Goal: Transaction & Acquisition: Purchase product/service

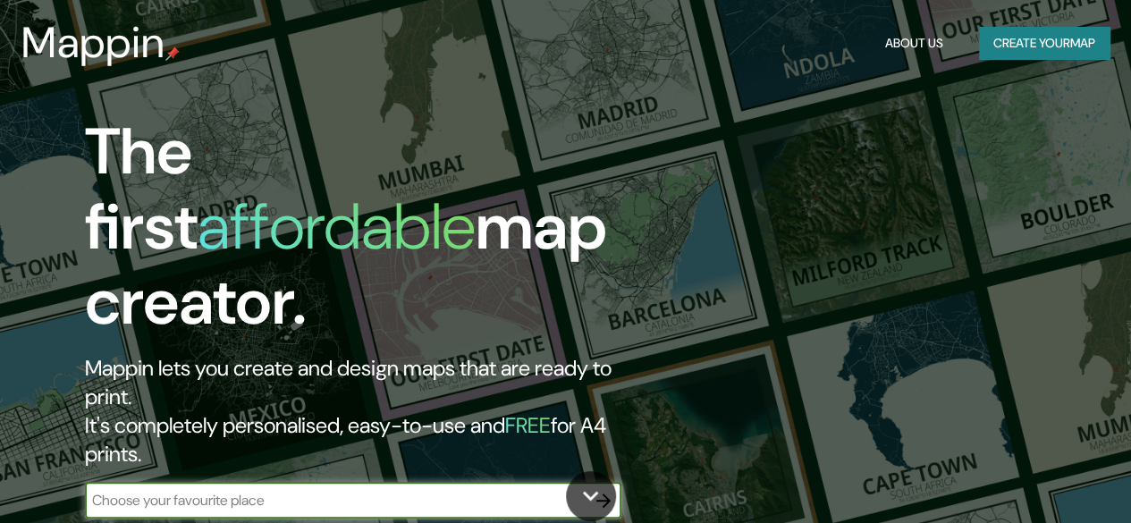
click at [596, 490] on icon "button" at bounding box center [603, 500] width 21 height 21
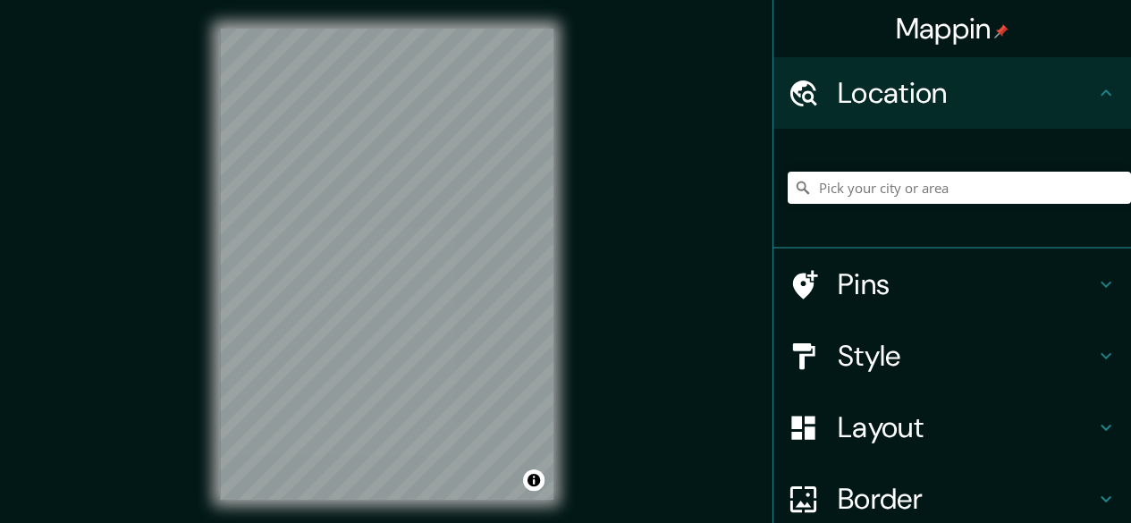
click at [880, 81] on h4 "Location" at bounding box center [967, 93] width 258 height 36
click at [850, 191] on input "Pick your city or area" at bounding box center [959, 188] width 343 height 32
click at [445, 207] on div "© Mapbox © OpenStreetMap Improve this map" at bounding box center [386, 264] width 391 height 529
click at [881, 188] on input "Pick your city or area" at bounding box center [959, 188] width 343 height 32
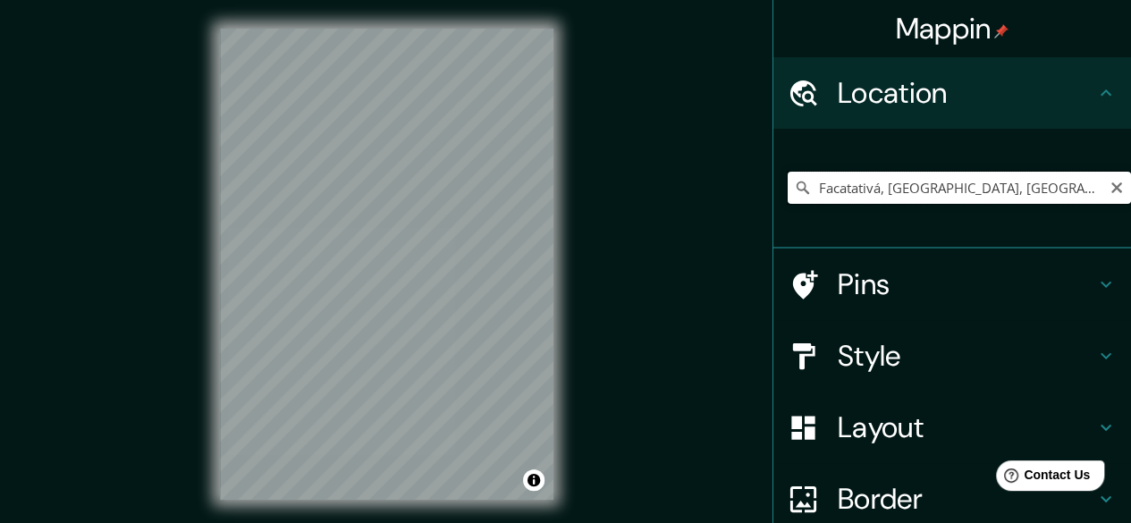
click at [1049, 202] on input "Facatativá, [GEOGRAPHIC_DATA], [GEOGRAPHIC_DATA]" at bounding box center [959, 188] width 343 height 32
type input "Facatativá, [GEOGRAPHIC_DATA], [GEOGRAPHIC_DATA]"
click at [866, 77] on h4 "Location" at bounding box center [967, 93] width 258 height 36
click at [1096, 96] on icon at bounding box center [1106, 92] width 21 height 21
click at [1039, 191] on input "Facatativá, [GEOGRAPHIC_DATA], [GEOGRAPHIC_DATA]" at bounding box center [959, 188] width 343 height 32
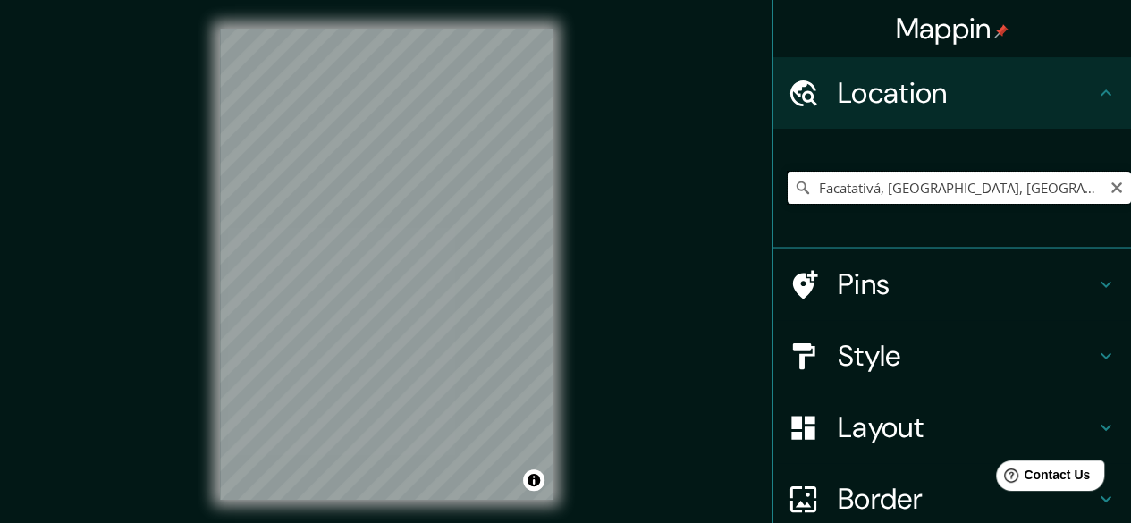
click at [1034, 185] on input "Facatativá, [GEOGRAPHIC_DATA], [GEOGRAPHIC_DATA]" at bounding box center [959, 188] width 343 height 32
click at [1110, 189] on icon "Clear" at bounding box center [1117, 188] width 14 height 14
click at [887, 192] on input "Pick your city or area" at bounding box center [959, 188] width 343 height 32
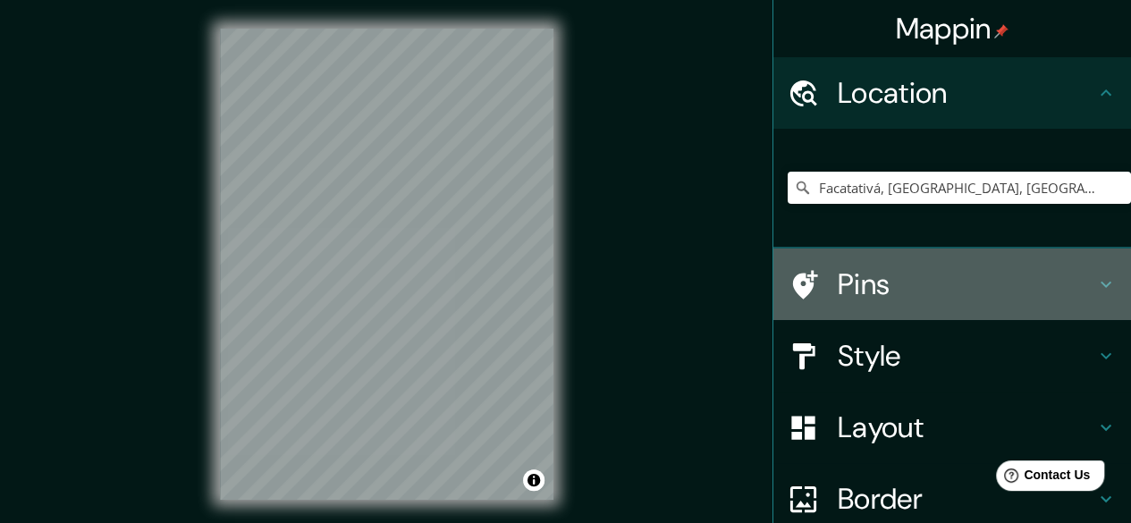
click at [860, 272] on h4 "Pins" at bounding box center [967, 285] width 258 height 36
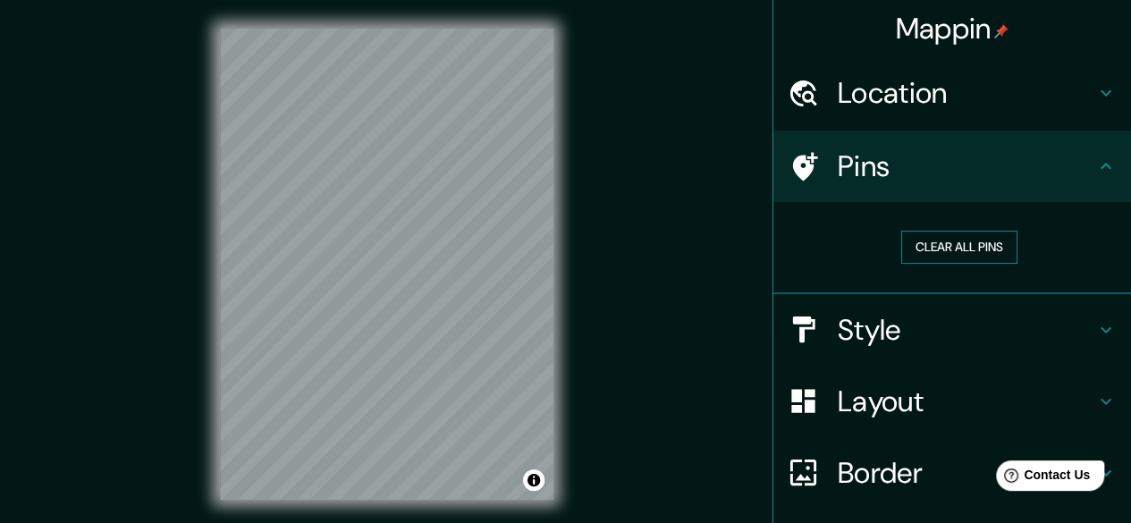
click at [939, 251] on button "Clear all pins" at bounding box center [960, 247] width 116 height 33
click at [928, 96] on h4 "Location" at bounding box center [967, 93] width 258 height 36
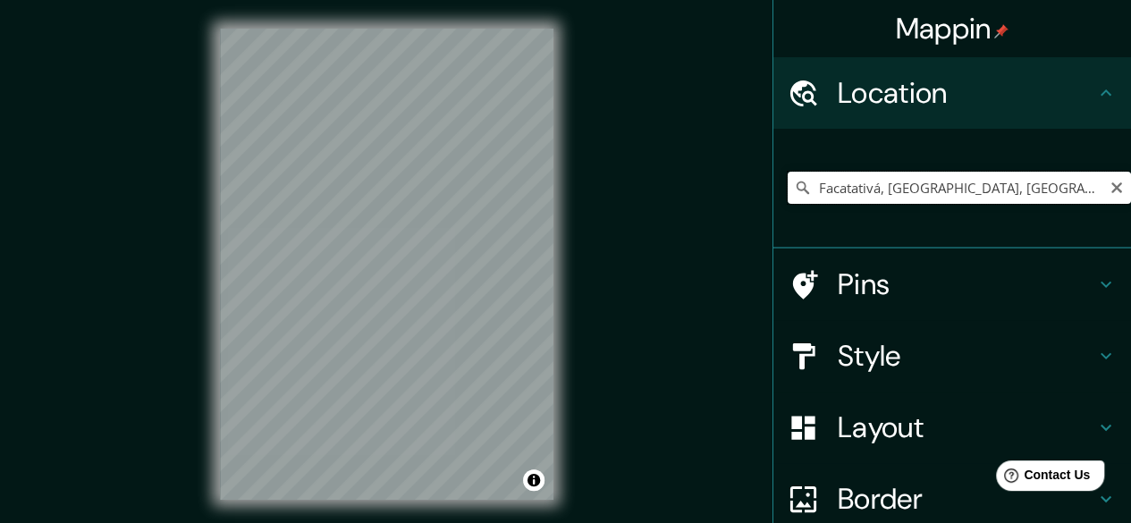
click at [1039, 186] on input "Facatativá, [GEOGRAPHIC_DATA], [GEOGRAPHIC_DATA]" at bounding box center [959, 188] width 343 height 32
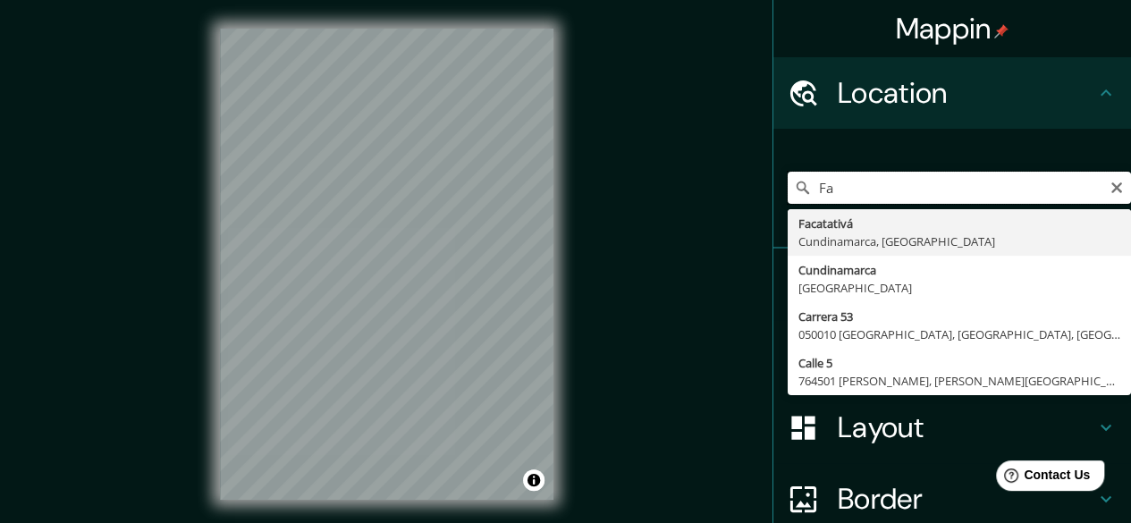
type input "F"
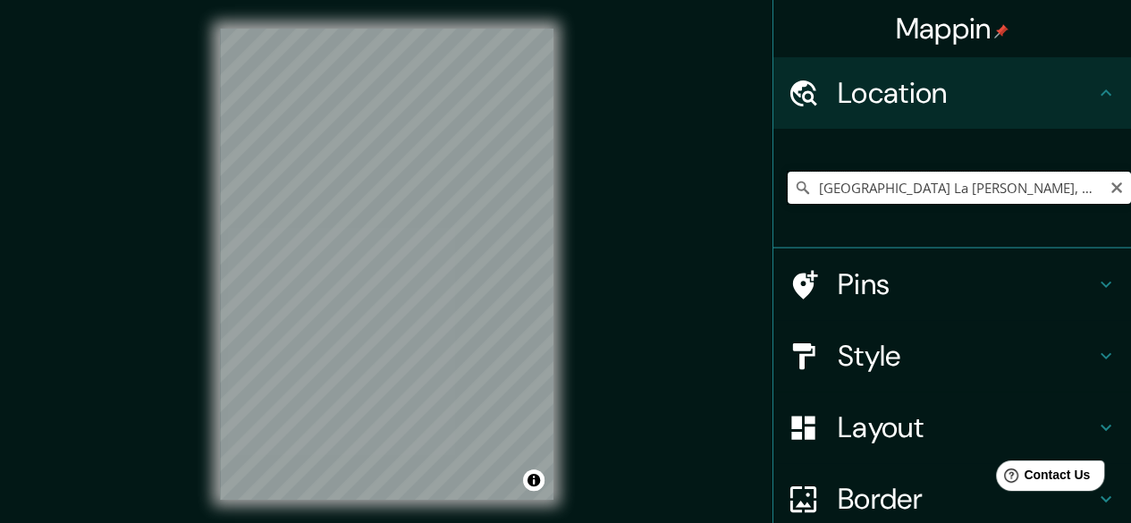
click at [1084, 183] on input "[GEOGRAPHIC_DATA] La [PERSON_NAME], Risaralda, [GEOGRAPHIC_DATA]" at bounding box center [959, 188] width 343 height 32
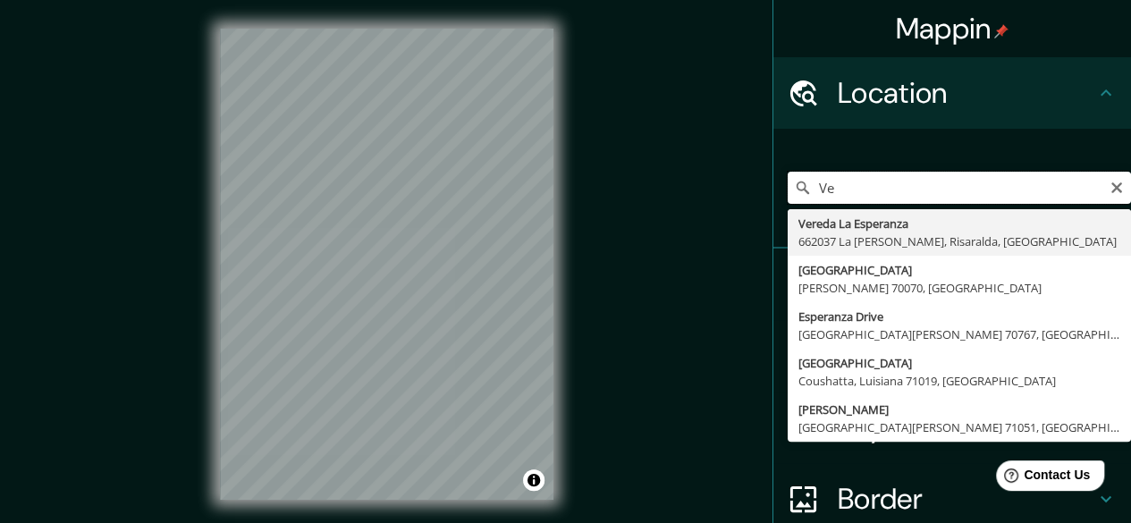
type input "V"
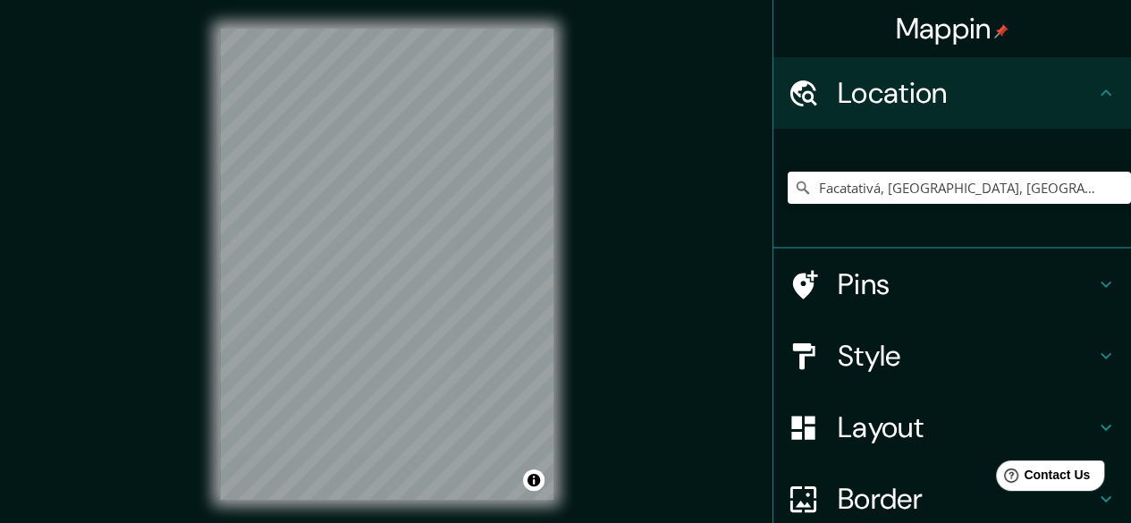
click at [927, 284] on h4 "Pins" at bounding box center [967, 285] width 258 height 36
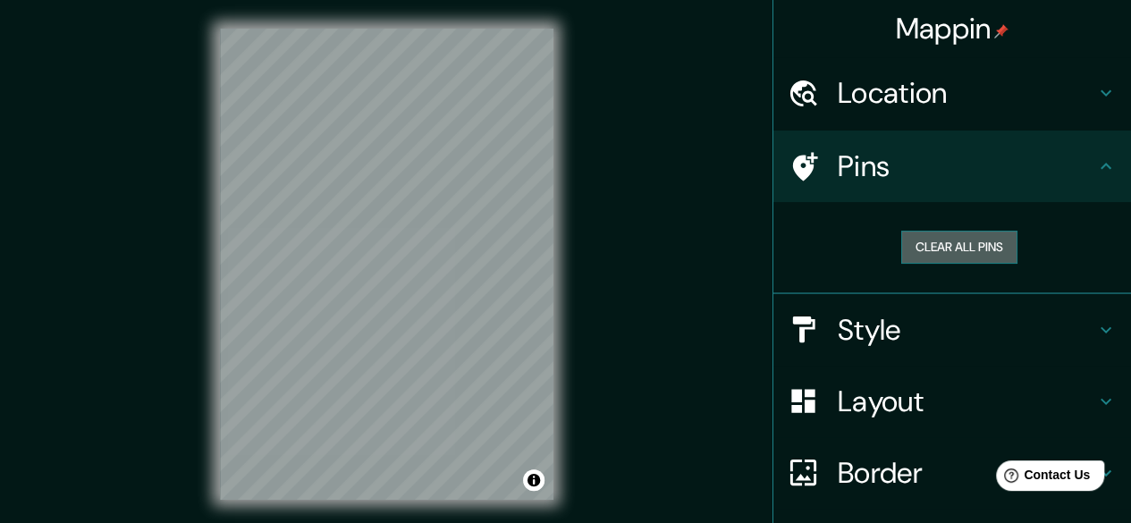
click at [933, 239] on button "Clear all pins" at bounding box center [960, 247] width 116 height 33
click at [974, 241] on button "Clear all pins" at bounding box center [960, 247] width 116 height 33
drag, startPoint x: 972, startPoint y: 241, endPoint x: 928, endPoint y: 251, distance: 44.9
click at [945, 244] on button "Clear all pins" at bounding box center [960, 247] width 116 height 33
drag, startPoint x: 419, startPoint y: 241, endPoint x: 428, endPoint y: 246, distance: 9.2
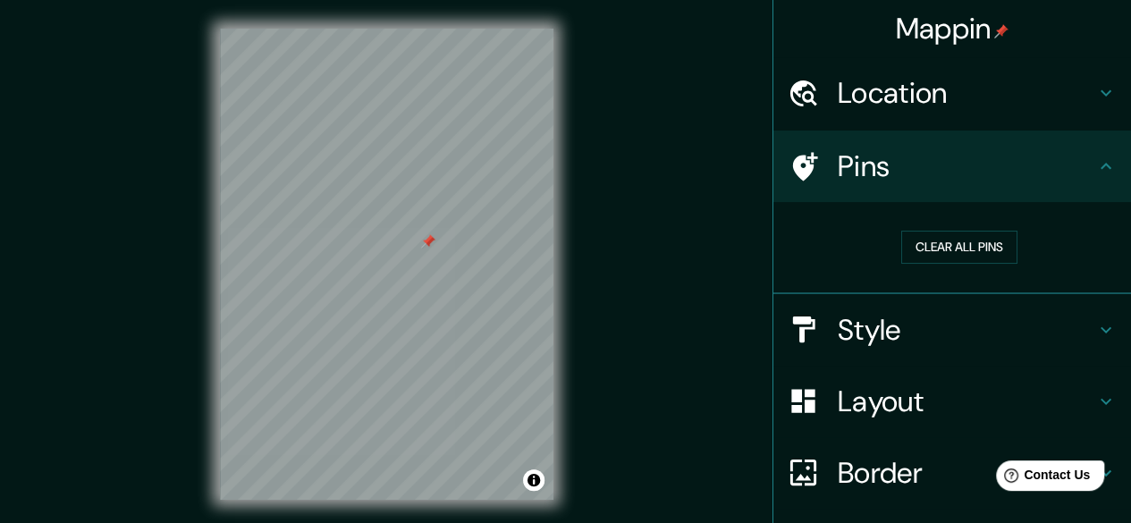
click at [428, 246] on div at bounding box center [428, 241] width 14 height 14
drag, startPoint x: 422, startPoint y: 238, endPoint x: 436, endPoint y: 240, distance: 14.4
click at [429, 239] on div at bounding box center [435, 242] width 14 height 14
click at [445, 242] on div at bounding box center [447, 242] width 14 height 14
click at [417, 242] on div at bounding box center [419, 249] width 14 height 14
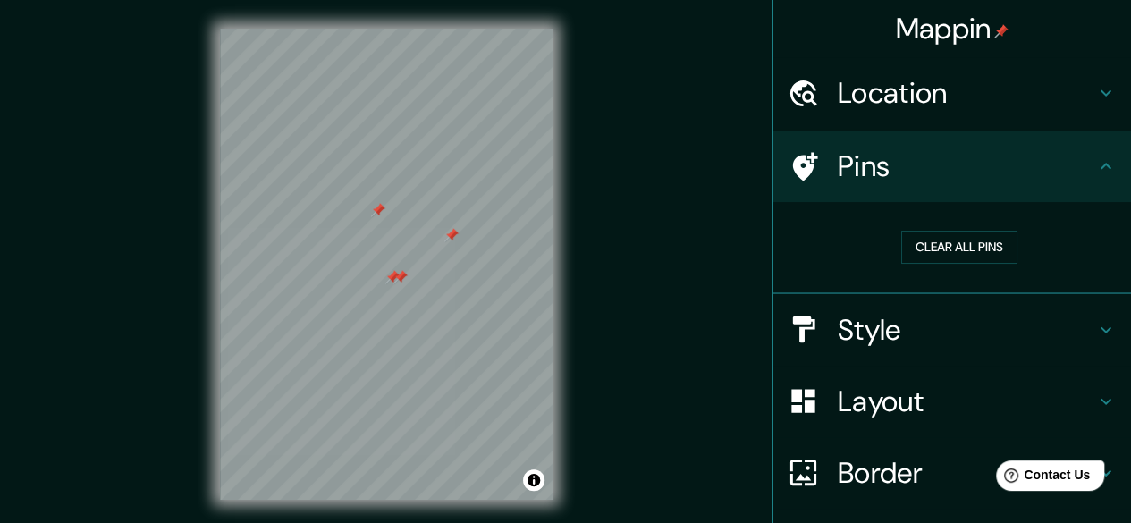
click at [393, 273] on div at bounding box center [393, 277] width 14 height 14
click at [403, 273] on div at bounding box center [401, 277] width 14 height 14
click at [451, 238] on div at bounding box center [452, 235] width 14 height 14
click at [380, 212] on div at bounding box center [378, 210] width 14 height 14
click at [426, 229] on div at bounding box center [428, 224] width 14 height 14
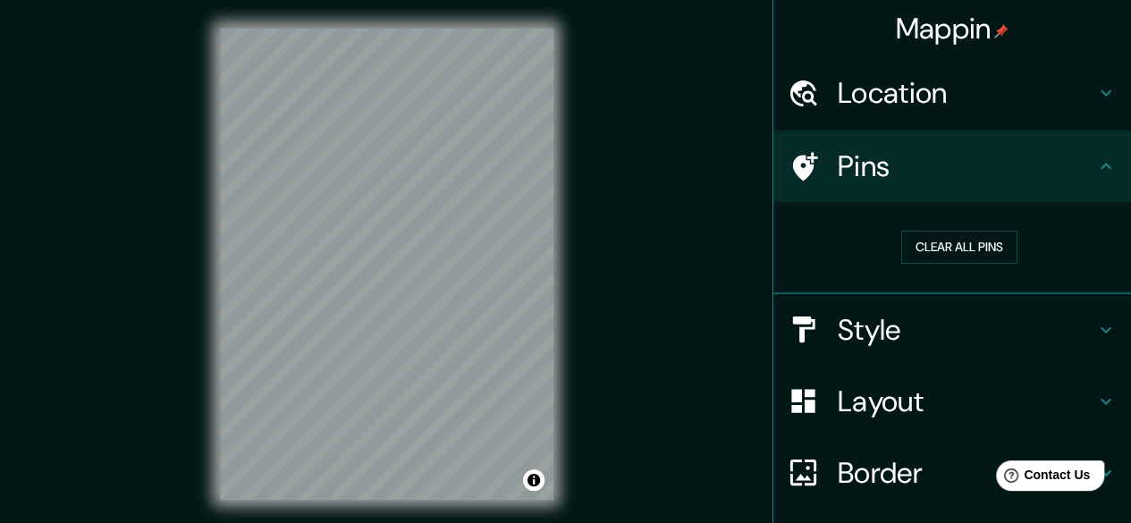
drag, startPoint x: 870, startPoint y: 46, endPoint x: 870, endPoint y: 58, distance: 12.5
click at [870, 51] on div "Mappin" at bounding box center [953, 28] width 358 height 57
click at [873, 92] on h4 "Location" at bounding box center [967, 93] width 258 height 36
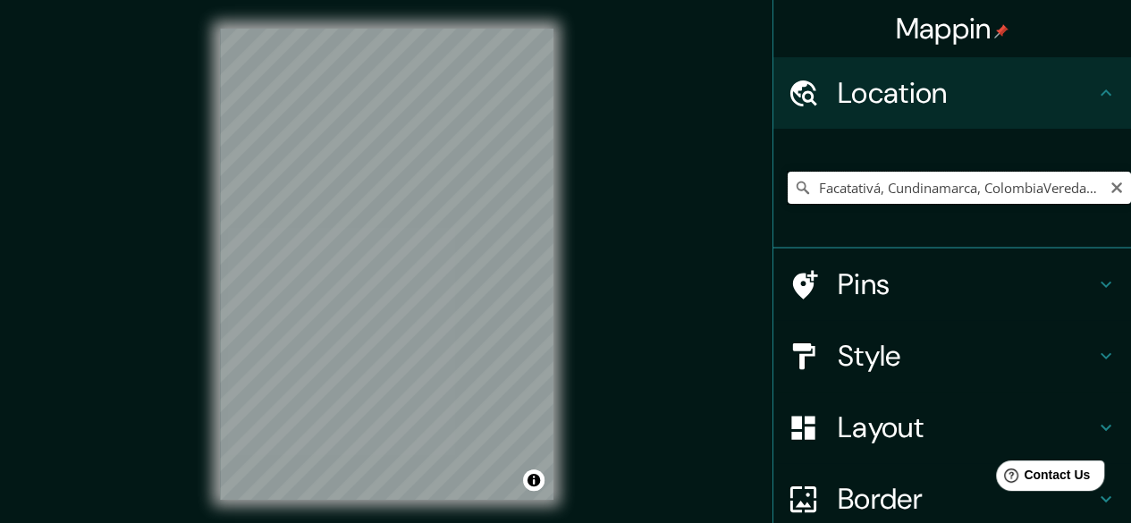
click at [1064, 187] on input "Facatativá, Cundinamarca, ColombiaVereda La Esperanza" at bounding box center [959, 188] width 343 height 32
click at [1037, 189] on input "Facatativá, Cundinamarca, ColombiaVereda La Esperanza" at bounding box center [959, 188] width 343 height 32
click at [1033, 191] on input "Facatativá, Cundinamarca, ColombiaVereda La Esperanza" at bounding box center [959, 188] width 343 height 32
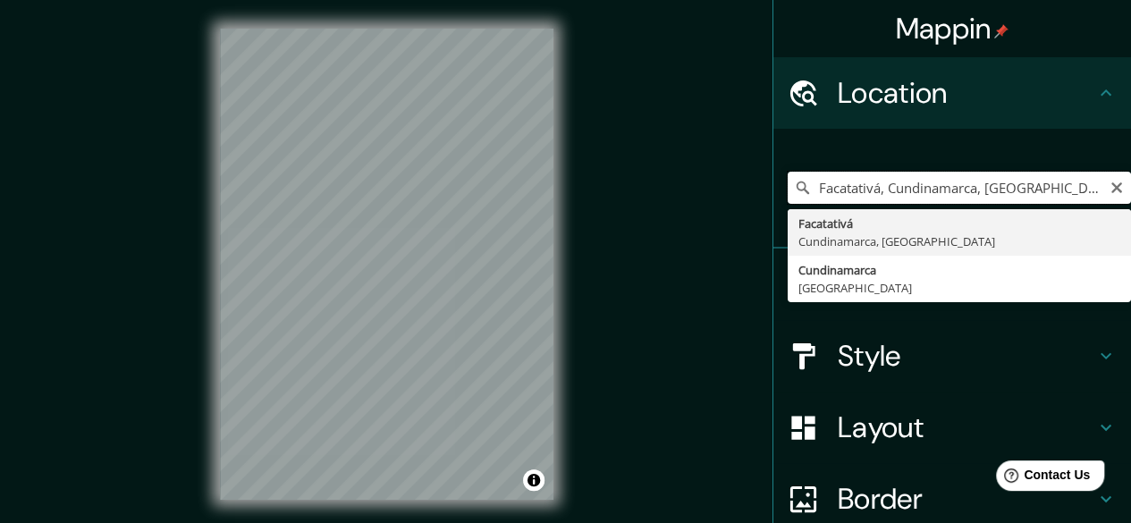
type input "Facatativá, [GEOGRAPHIC_DATA], [GEOGRAPHIC_DATA]"
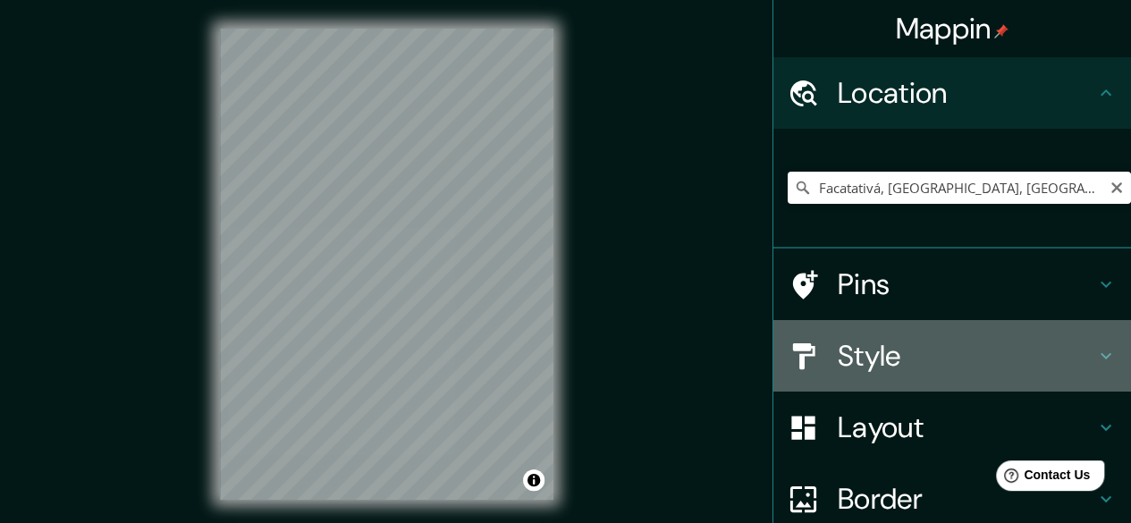
click at [850, 344] on h4 "Style" at bounding box center [967, 356] width 258 height 36
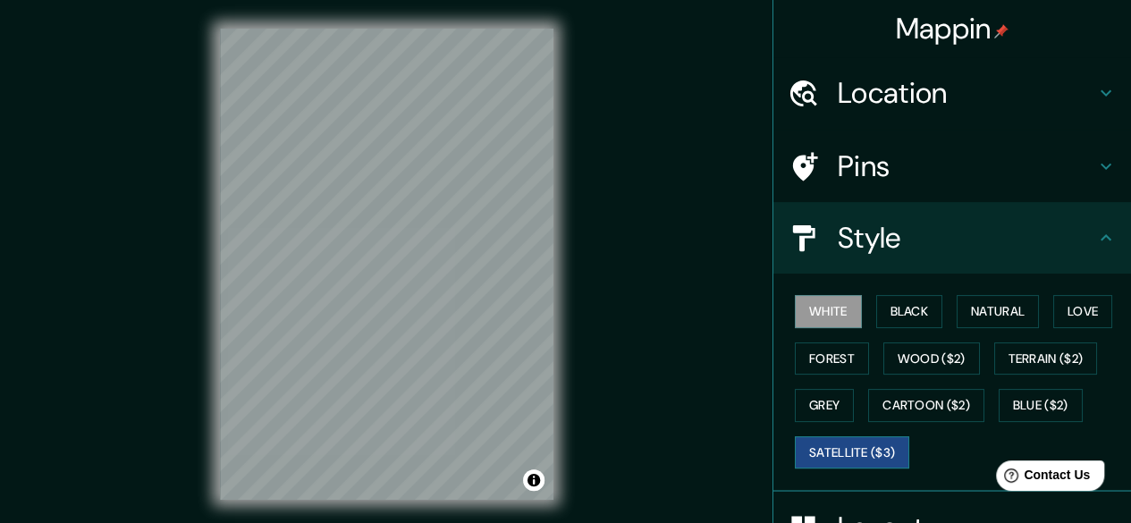
click at [850, 443] on button "Satellite ($3)" at bounding box center [852, 452] width 114 height 33
click at [825, 402] on button "Grey" at bounding box center [824, 405] width 59 height 33
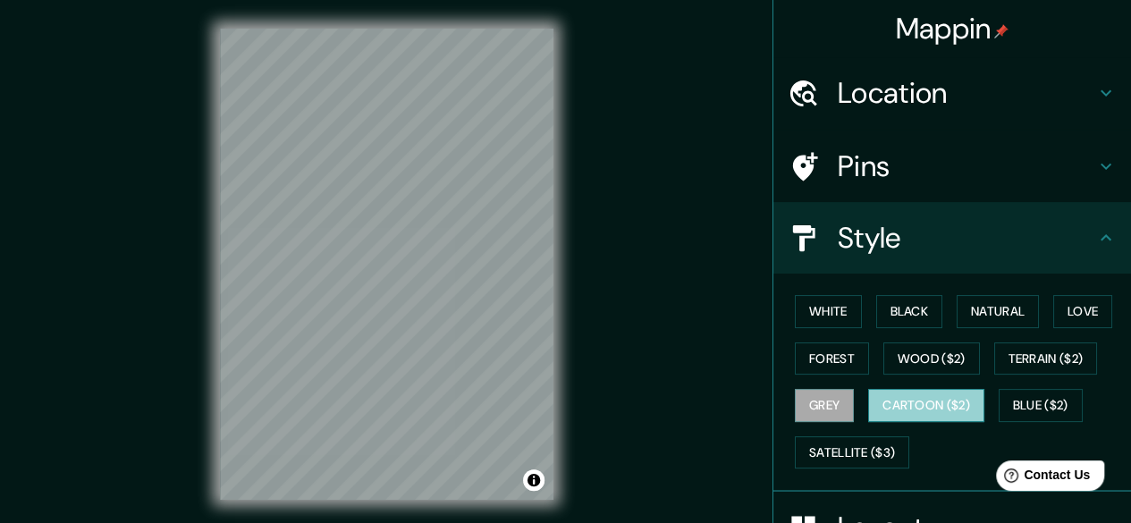
click at [912, 389] on button "Cartoon ($2)" at bounding box center [927, 405] width 116 height 33
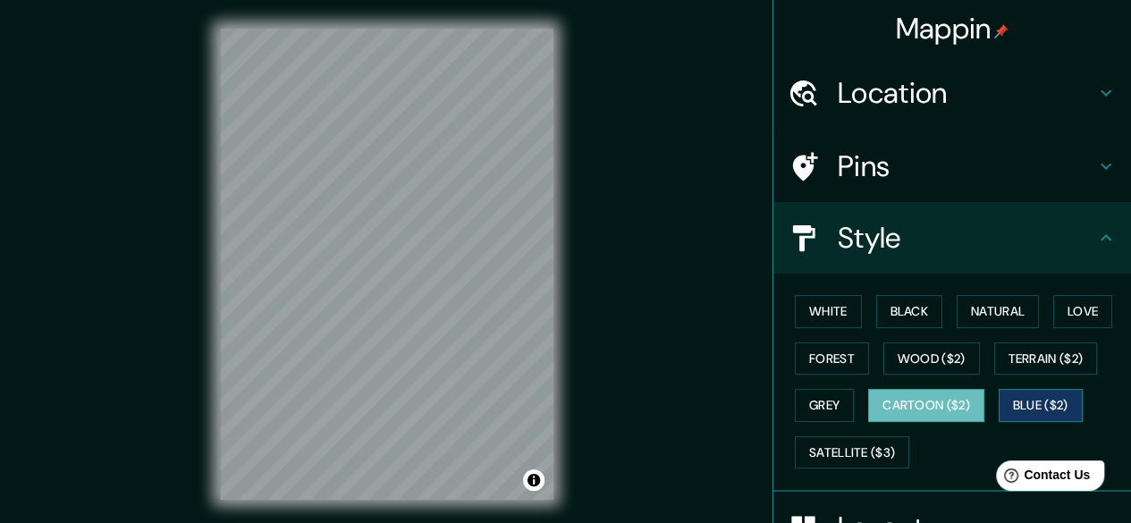
click at [1034, 397] on button "Blue ($2)" at bounding box center [1041, 405] width 84 height 33
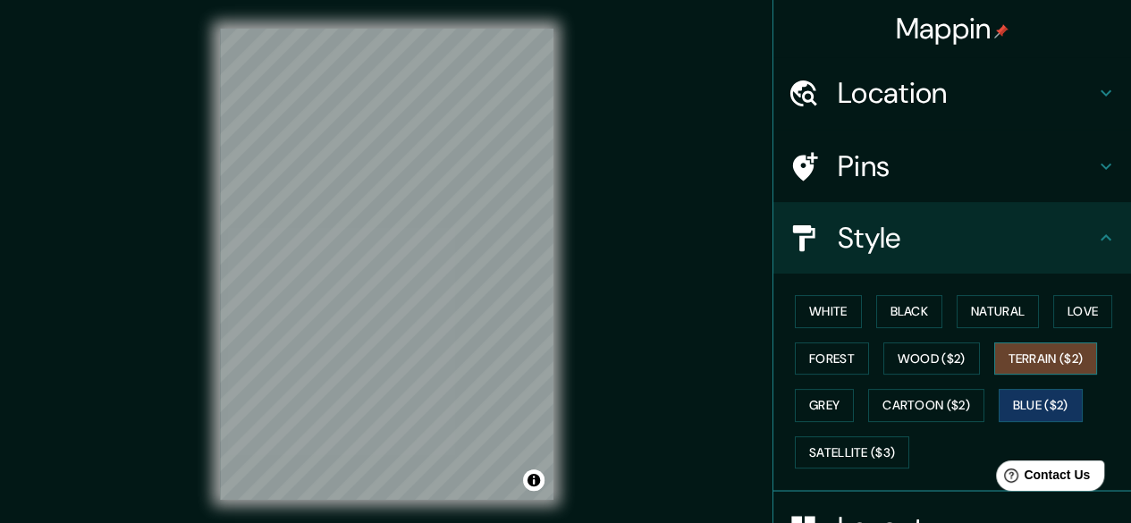
click at [1007, 362] on button "Terrain ($2)" at bounding box center [1047, 359] width 104 height 33
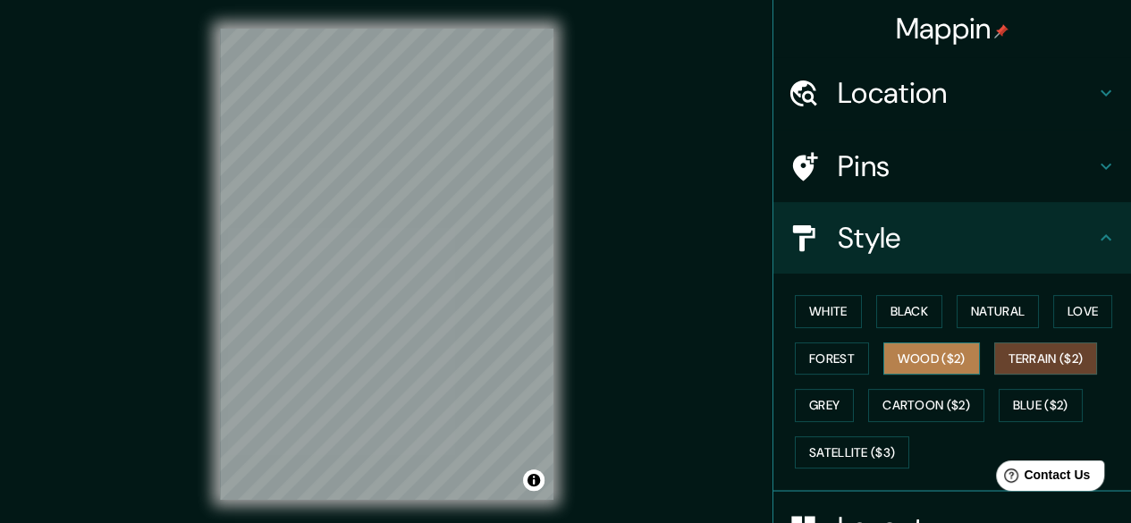
click at [910, 348] on button "Wood ($2)" at bounding box center [932, 359] width 97 height 33
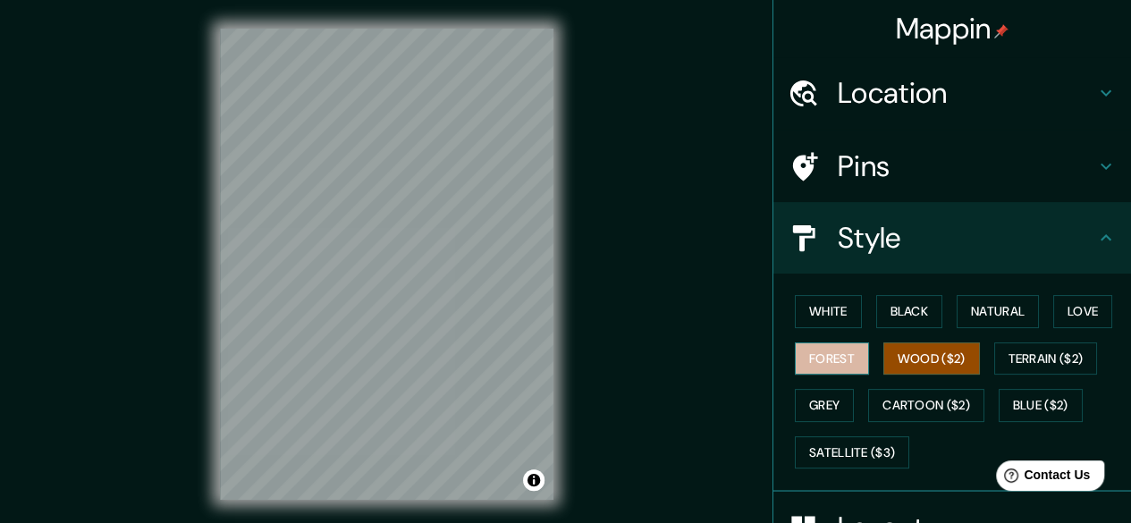
click at [828, 349] on button "Forest" at bounding box center [832, 359] width 74 height 33
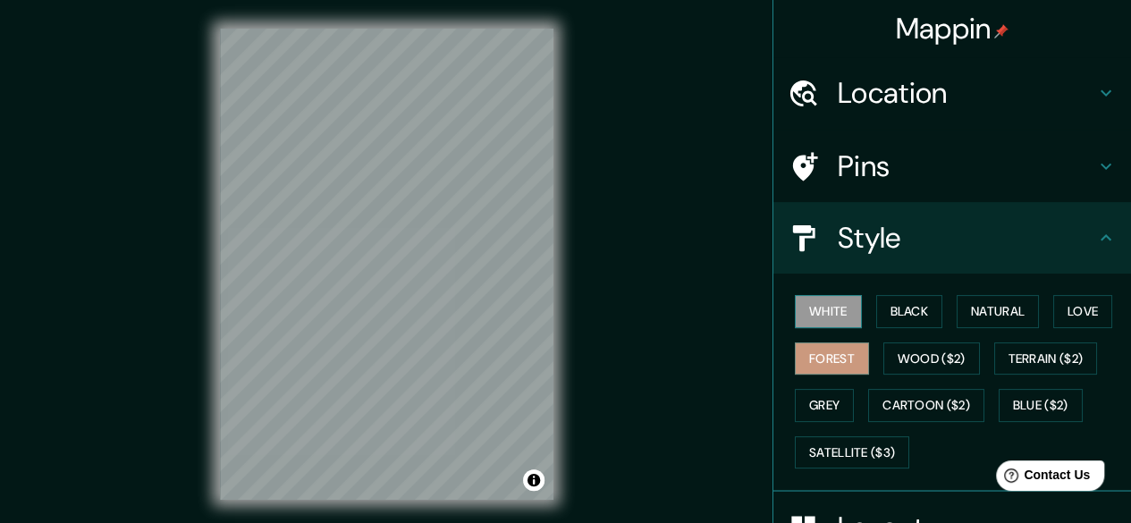
click at [822, 315] on button "White" at bounding box center [828, 311] width 67 height 33
click at [877, 310] on button "Black" at bounding box center [910, 311] width 67 height 33
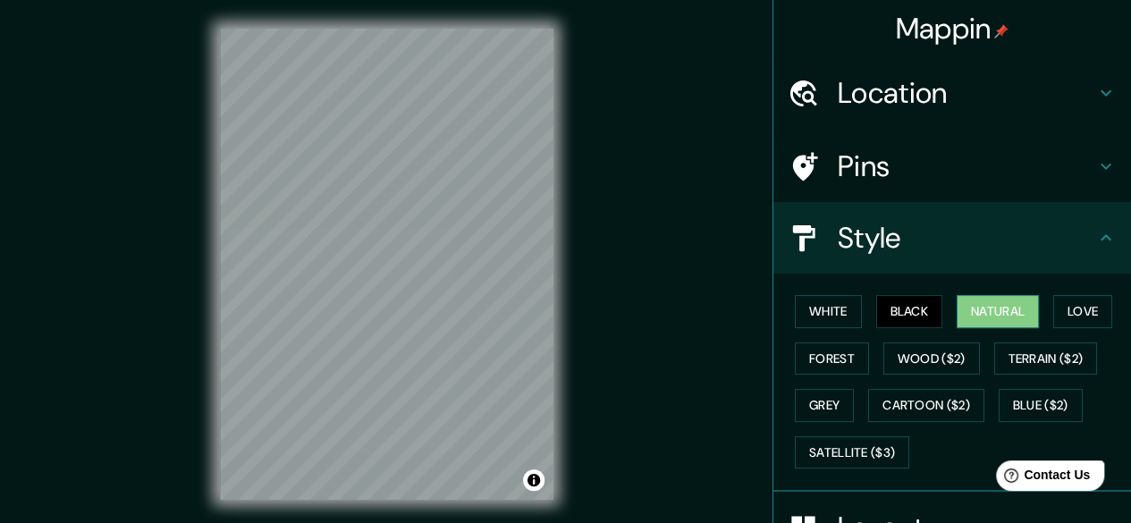
click at [989, 311] on button "Natural" at bounding box center [998, 311] width 82 height 33
click at [1072, 315] on button "Love" at bounding box center [1083, 311] width 59 height 33
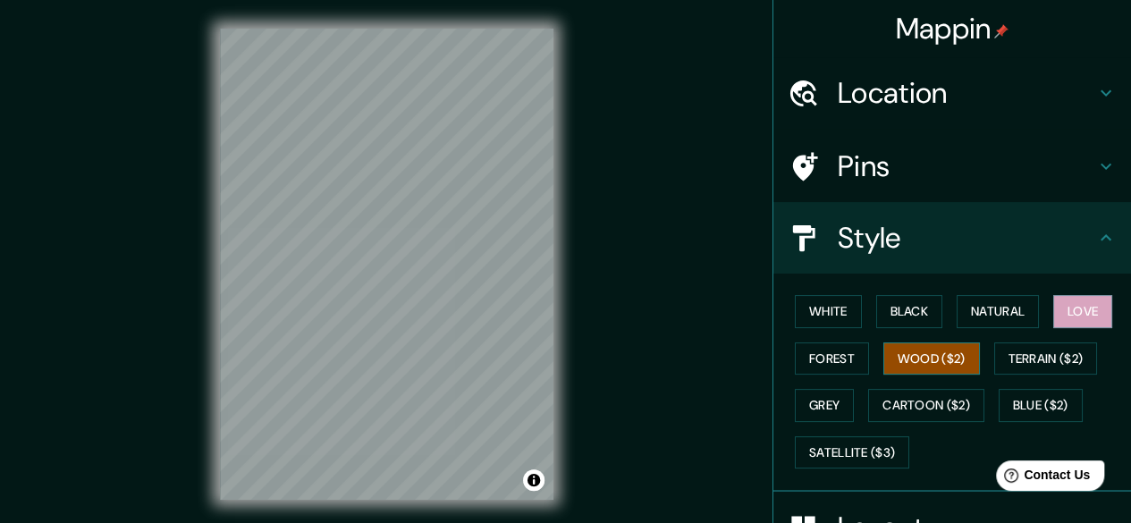
click at [945, 347] on button "Wood ($2)" at bounding box center [932, 359] width 97 height 33
click at [462, 241] on div at bounding box center [460, 239] width 14 height 14
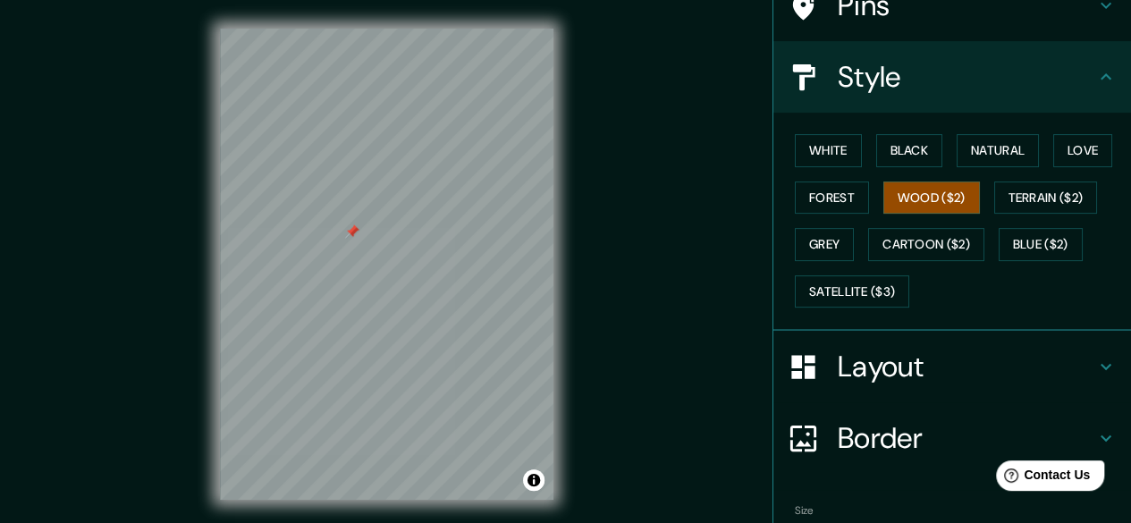
scroll to position [258, 0]
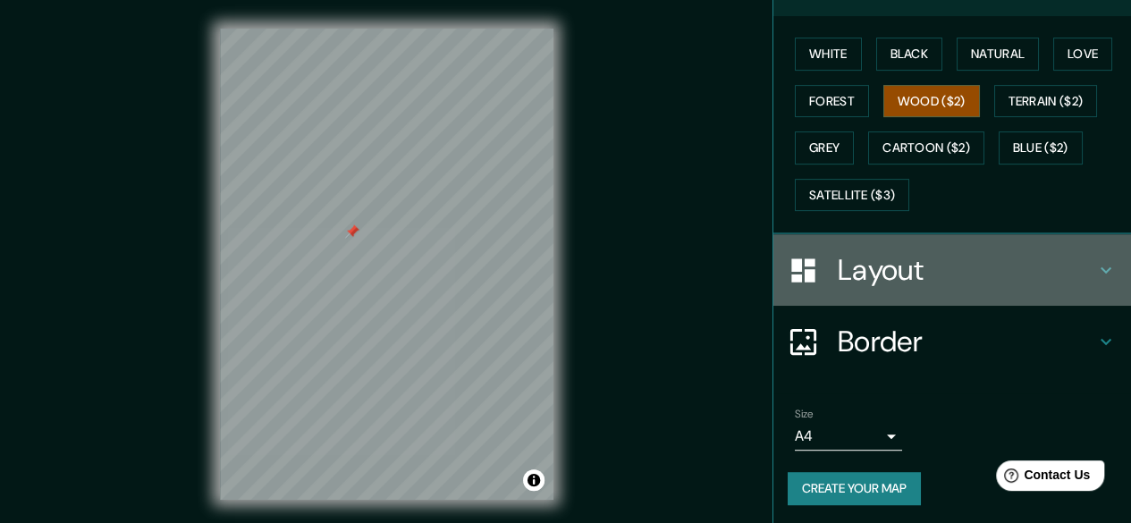
click at [842, 272] on h4 "Layout" at bounding box center [967, 270] width 258 height 36
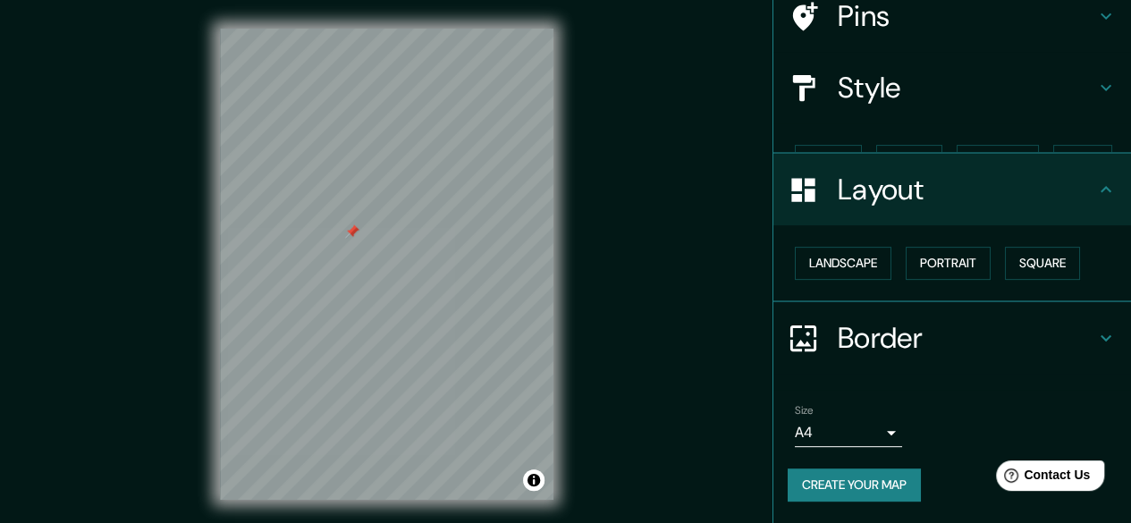
scroll to position [118, 0]
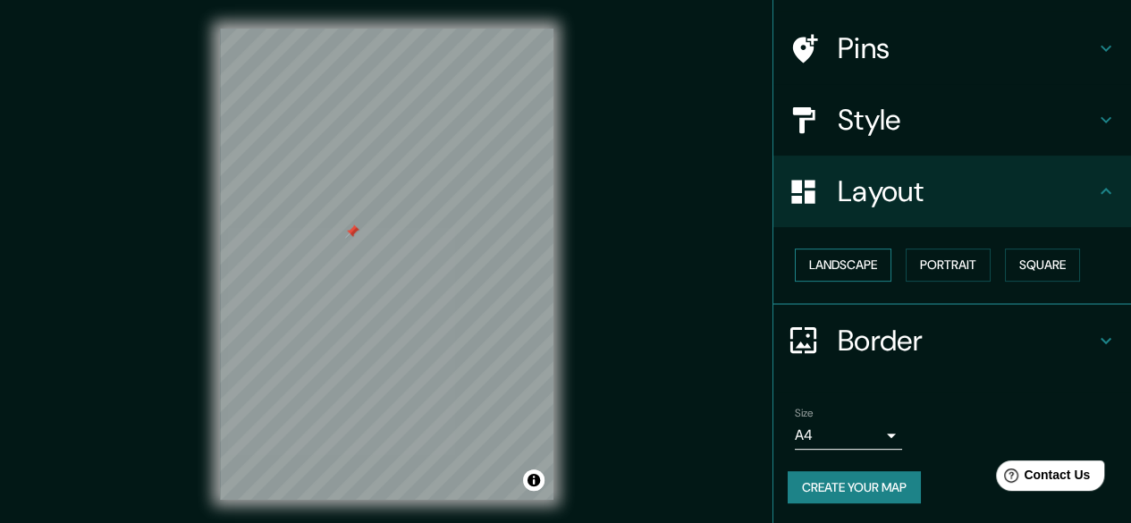
click at [841, 272] on button "Landscape" at bounding box center [843, 265] width 97 height 33
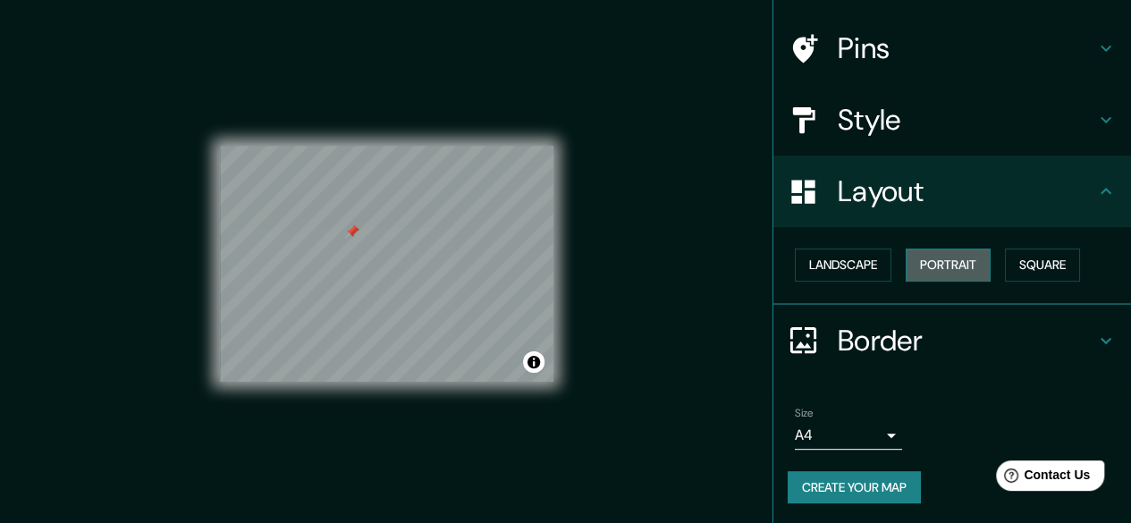
click at [941, 272] on button "Portrait" at bounding box center [948, 265] width 85 height 33
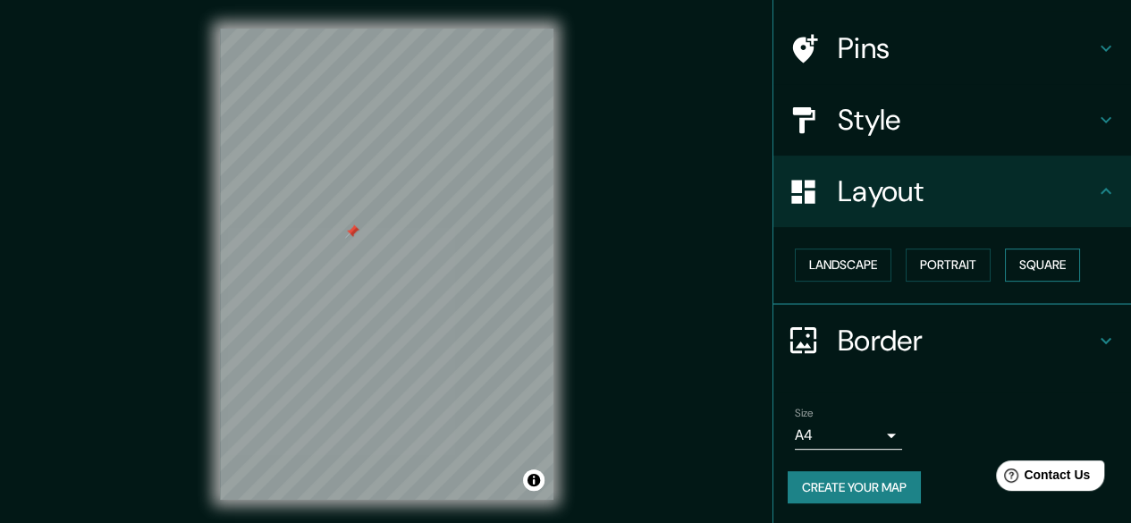
click at [1029, 265] on button "Square" at bounding box center [1042, 265] width 75 height 33
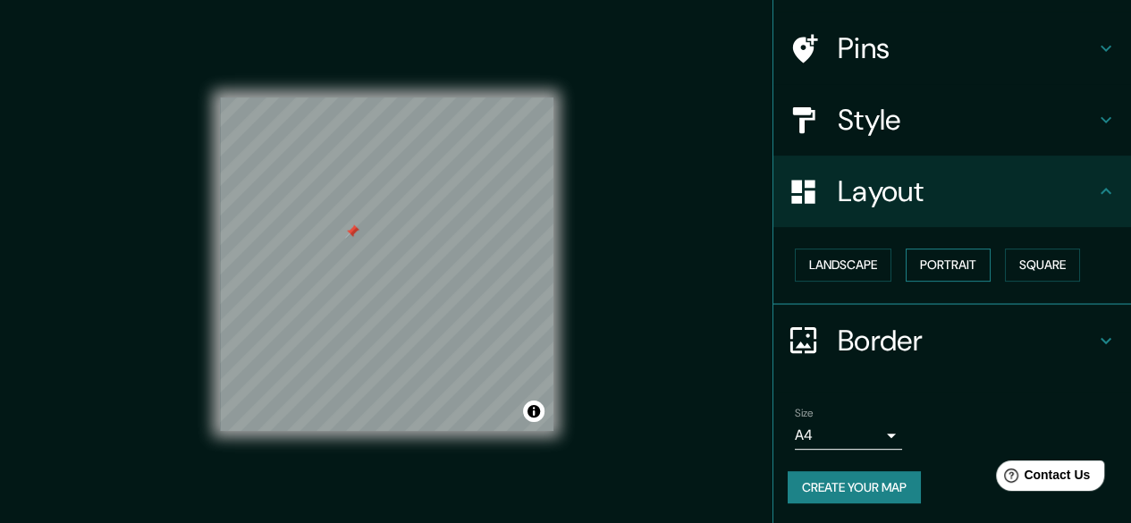
click at [964, 264] on button "Portrait" at bounding box center [948, 265] width 85 height 33
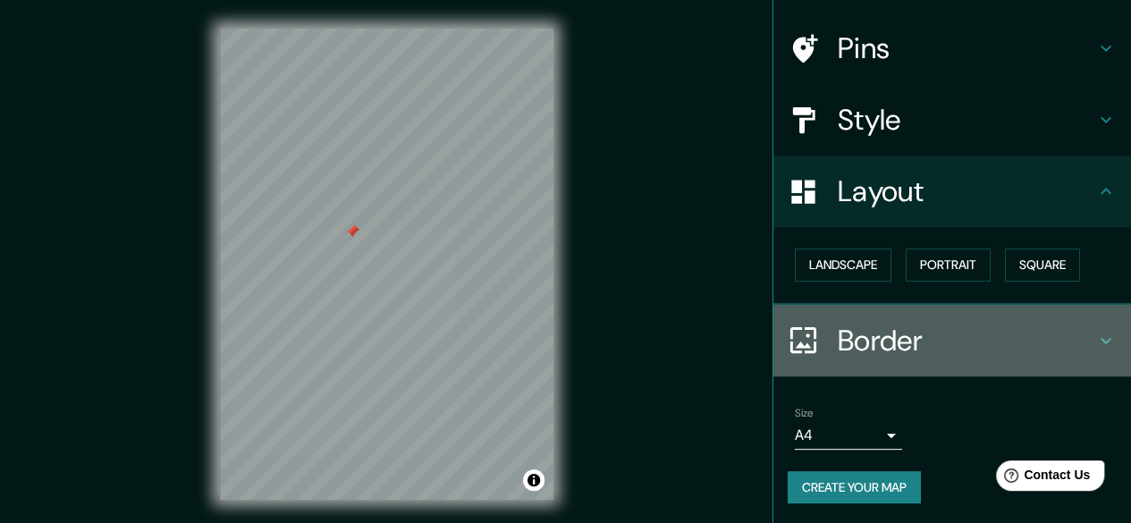
click at [838, 346] on h4 "Border" at bounding box center [967, 341] width 258 height 36
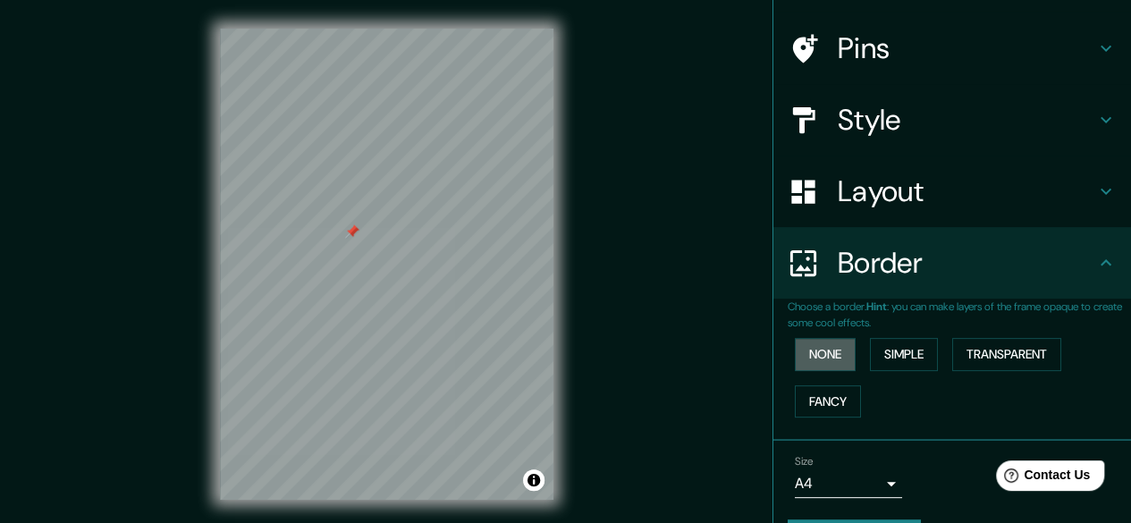
click at [830, 346] on button "None" at bounding box center [825, 354] width 61 height 33
click at [819, 402] on button "Fancy" at bounding box center [828, 402] width 66 height 33
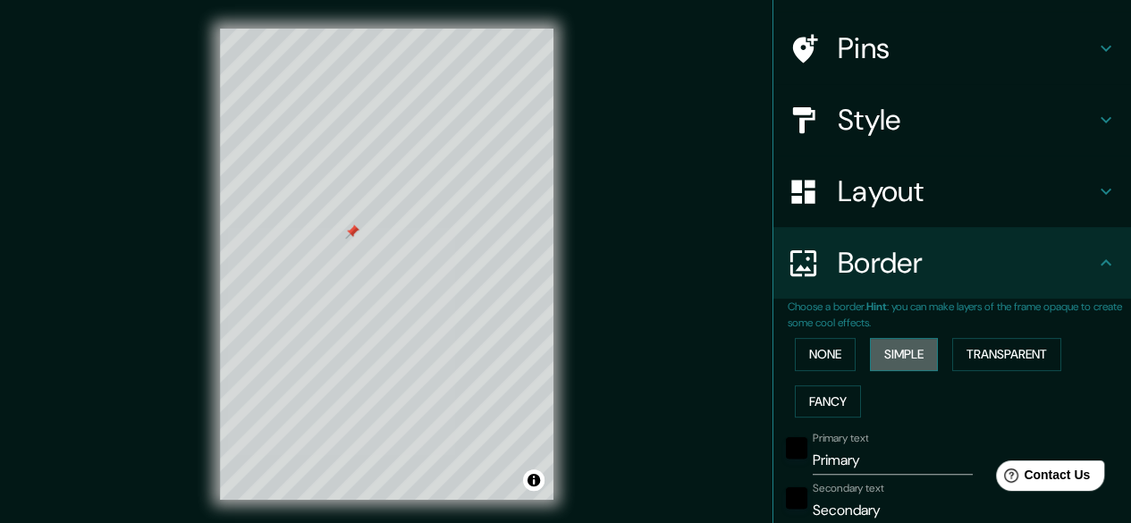
click at [902, 368] on button "Simple" at bounding box center [904, 354] width 68 height 33
click at [1006, 359] on button "Transparent" at bounding box center [1007, 354] width 109 height 33
click at [801, 349] on button "None" at bounding box center [825, 354] width 61 height 33
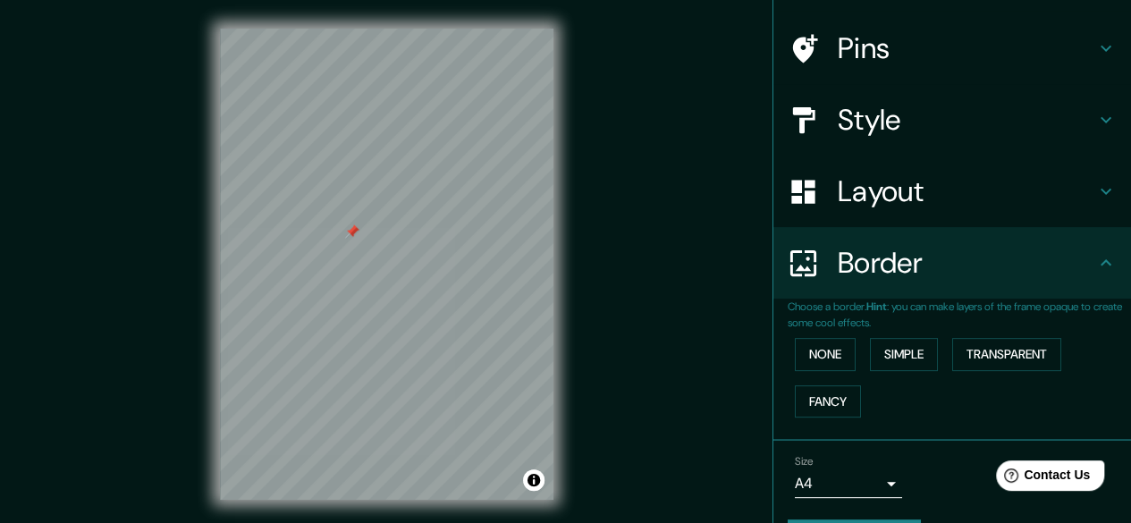
scroll to position [166, 0]
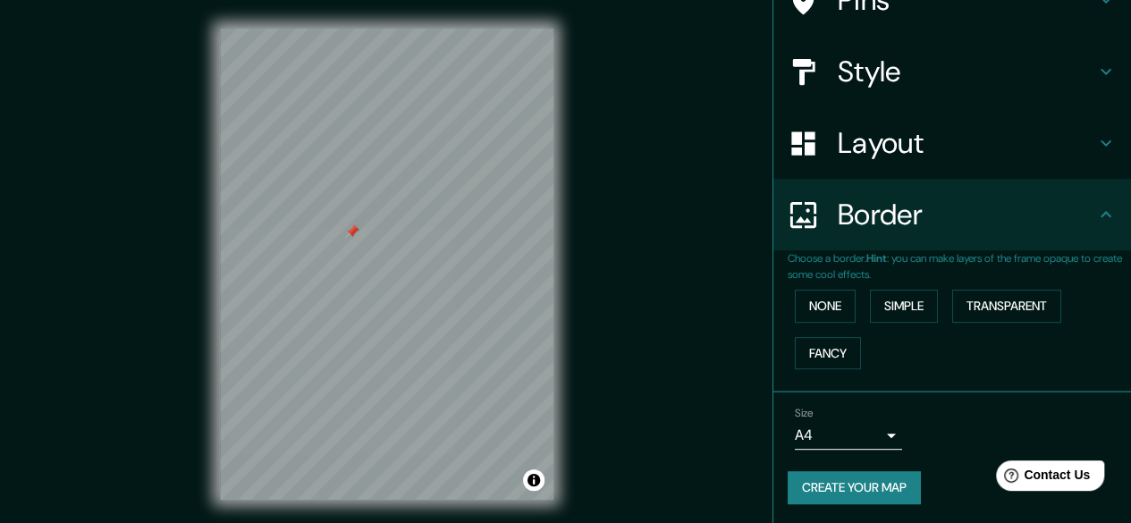
click at [830, 432] on body "Mappin Location [GEOGRAPHIC_DATA], [GEOGRAPHIC_DATA], [GEOGRAPHIC_DATA] Pins St…" at bounding box center [565, 261] width 1131 height 523
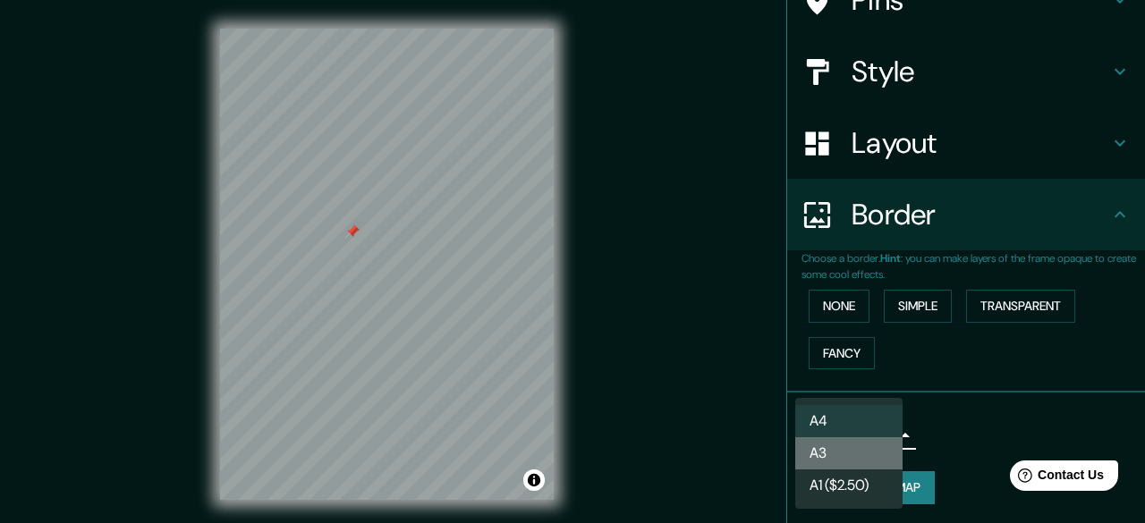
click at [857, 445] on li "A3" at bounding box center [848, 453] width 107 height 32
type input "a4"
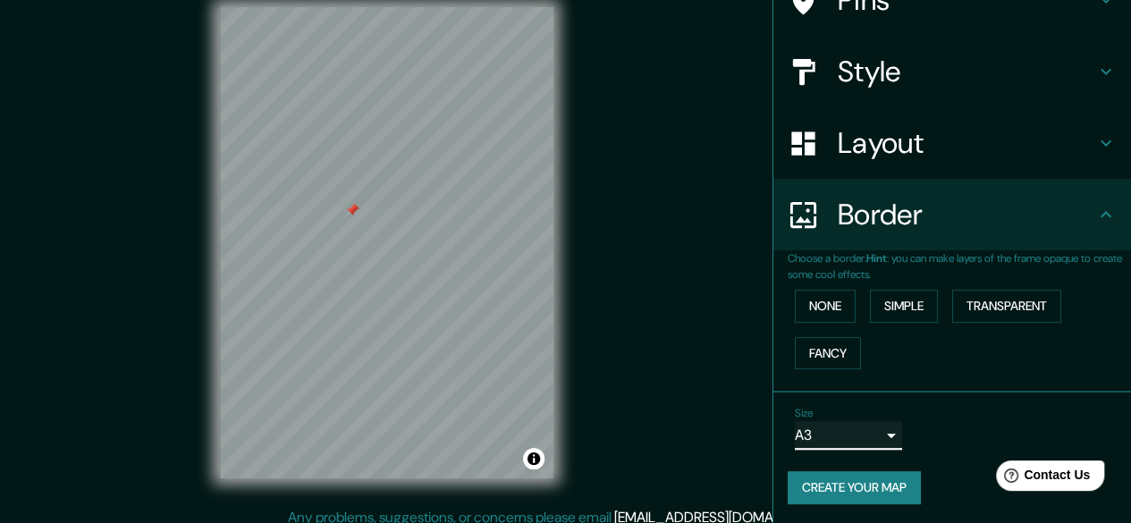
scroll to position [33, 0]
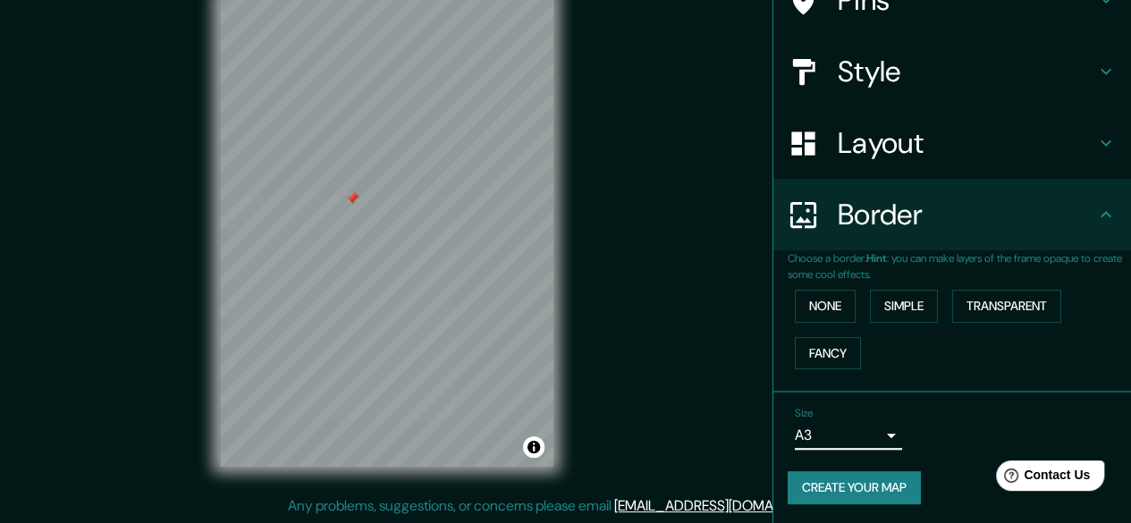
click at [858, 475] on button "Create your map" at bounding box center [854, 487] width 133 height 33
click at [582, 347] on div "Mappin Location [GEOGRAPHIC_DATA], [GEOGRAPHIC_DATA], [GEOGRAPHIC_DATA] Pins St…" at bounding box center [565, 245] width 1131 height 557
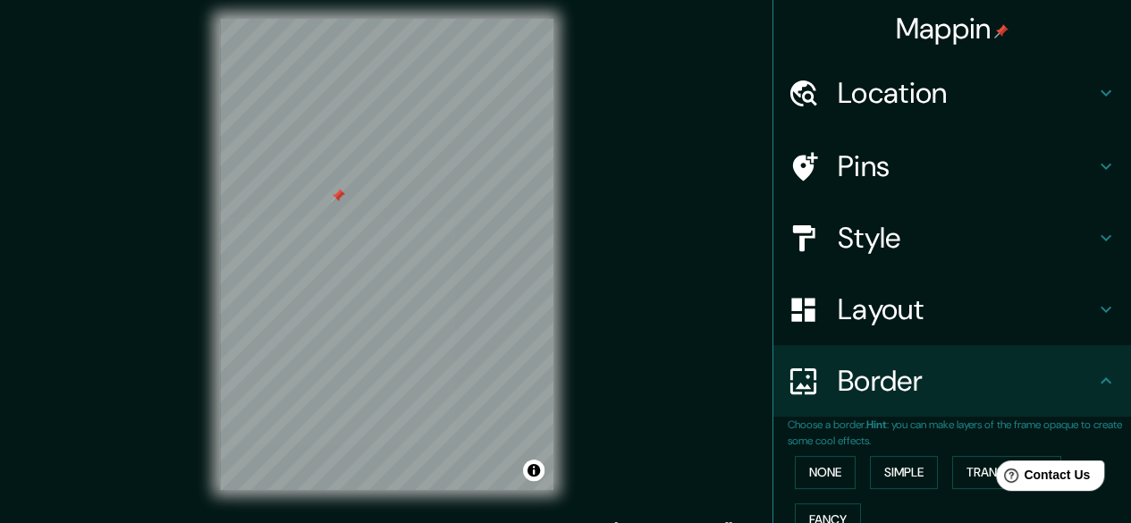
scroll to position [0, 0]
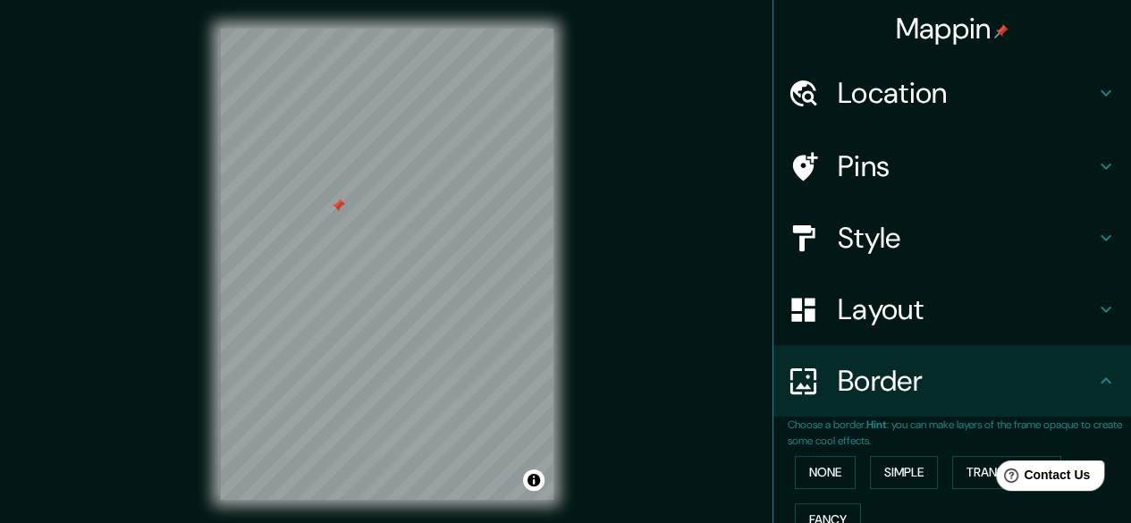
click at [930, 258] on div "Style" at bounding box center [953, 238] width 358 height 72
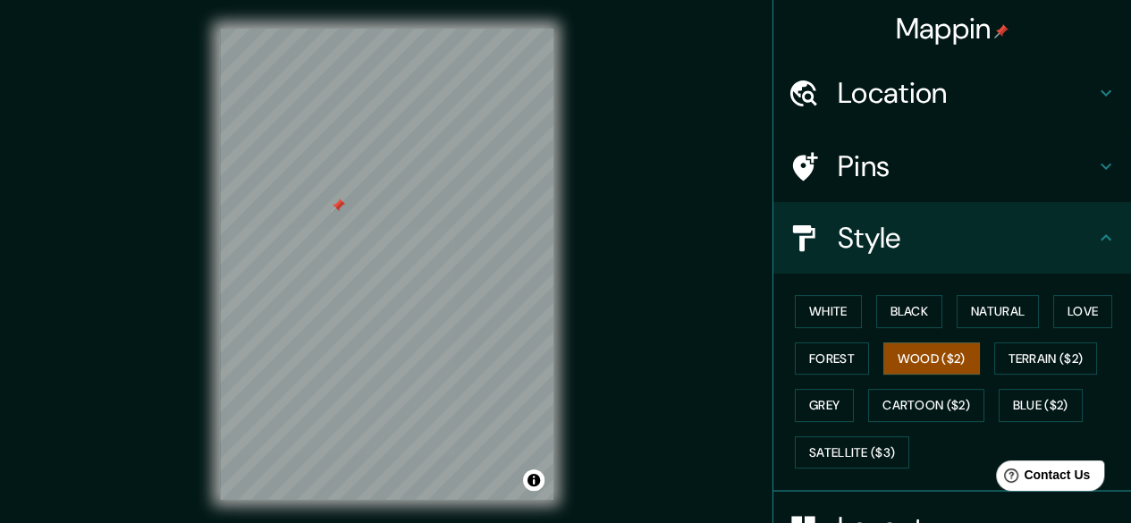
click at [853, 114] on div "Location" at bounding box center [953, 93] width 358 height 72
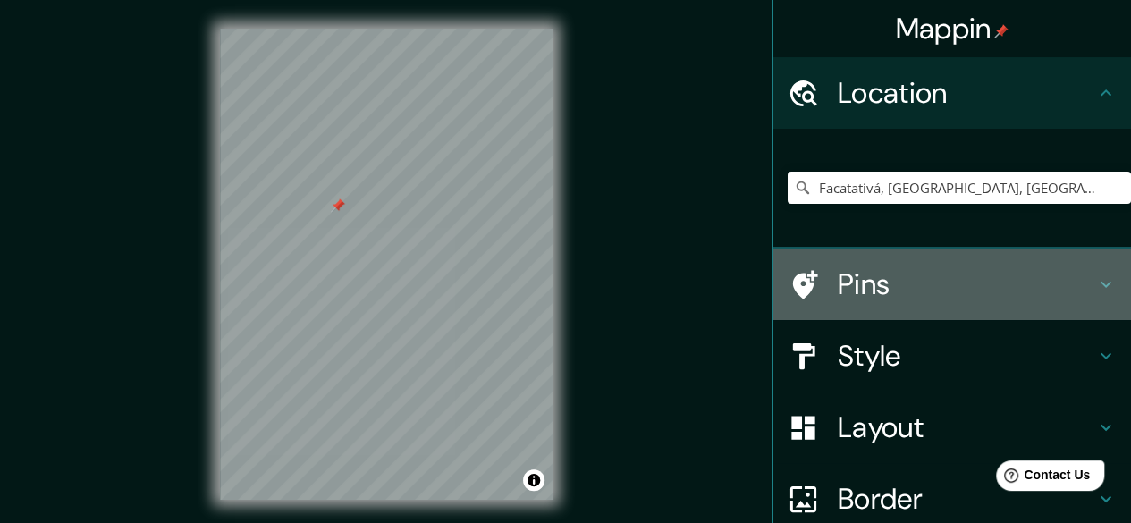
click at [853, 285] on h4 "Pins" at bounding box center [967, 285] width 258 height 36
